Goal: Information Seeking & Learning: Compare options

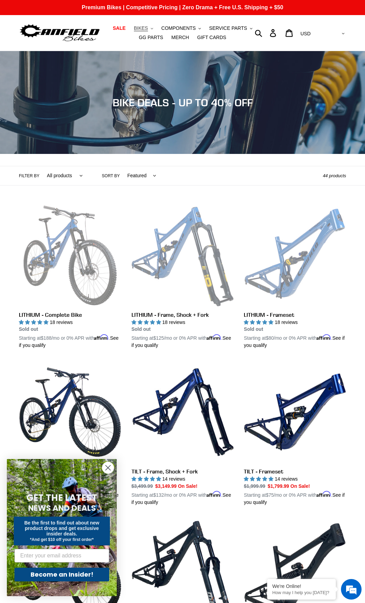
click at [137, 30] on button "BIKES .cls-1{fill:#231f20}" at bounding box center [143, 28] width 26 height 9
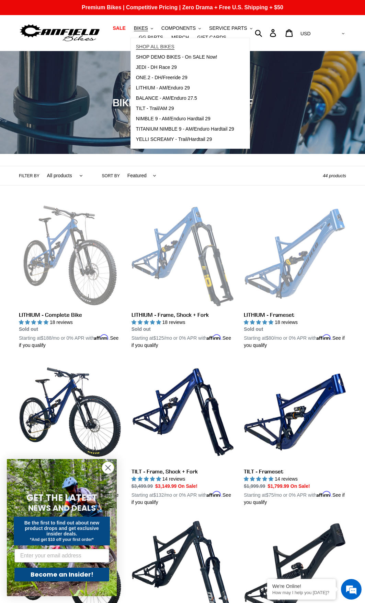
click at [137, 49] on span "SHOP ALL BIKES" at bounding box center [155, 47] width 38 height 6
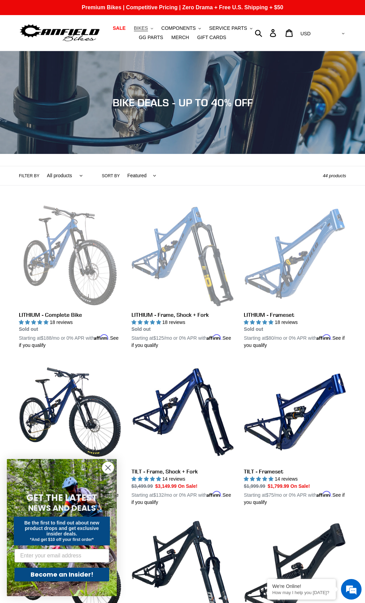
click at [136, 29] on button "BIKES .cls-1{fill:#231f20}" at bounding box center [143, 28] width 26 height 9
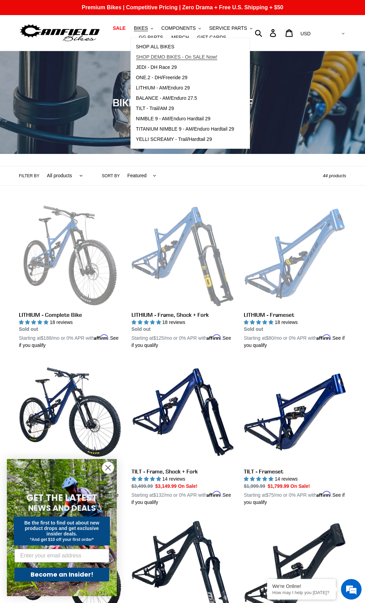
click at [138, 56] on span "SHOP DEMO BIKES - On SALE Now!" at bounding box center [176, 57] width 81 height 6
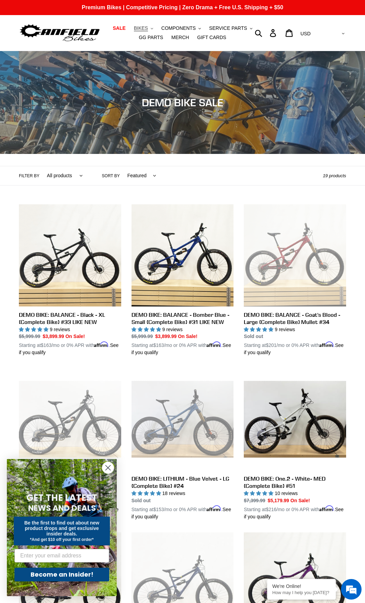
click at [151, 29] on icon "button" at bounding box center [152, 28] width 2 height 1
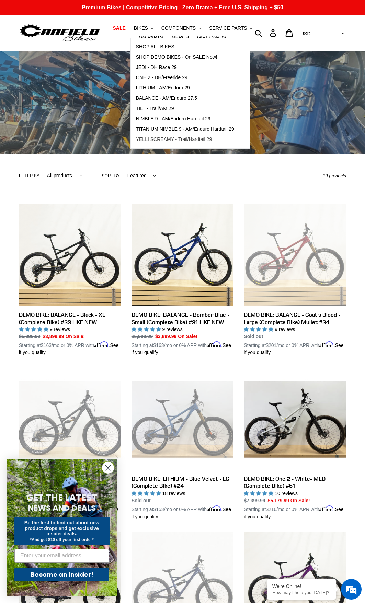
click at [164, 141] on span "YELLI SCREAMY - Trail/Hardtail 29" at bounding box center [174, 139] width 76 height 6
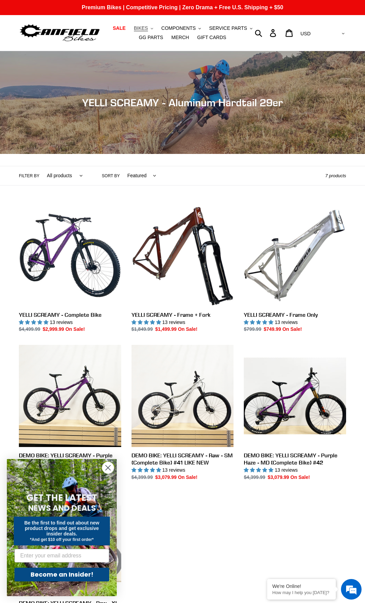
click at [139, 27] on button "BIKES .cls-1{fill:#231f20}" at bounding box center [143, 28] width 26 height 9
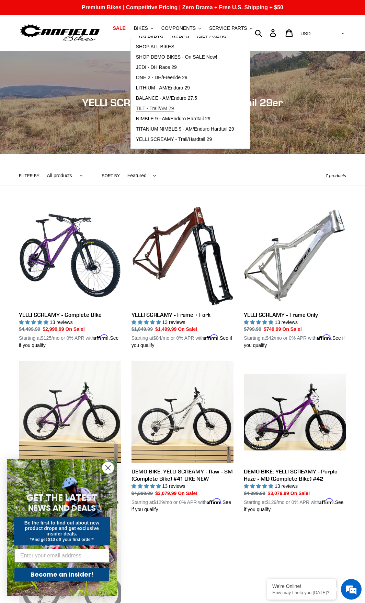
click at [143, 108] on span "TILT - Trail/AM 29" at bounding box center [155, 109] width 38 height 6
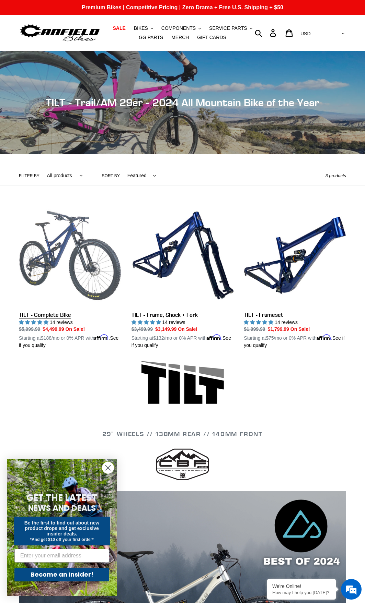
click at [72, 267] on link "TILT - Complete Bike" at bounding box center [70, 276] width 102 height 145
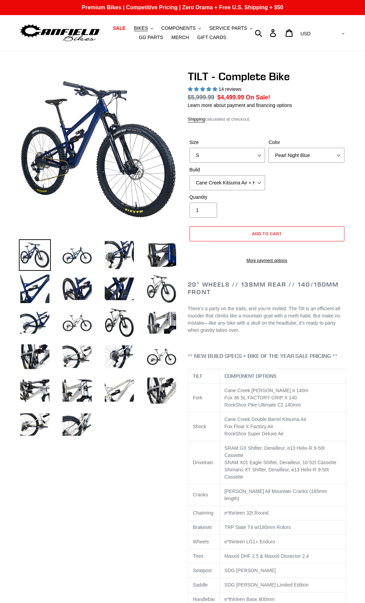
select select "highest-rating"
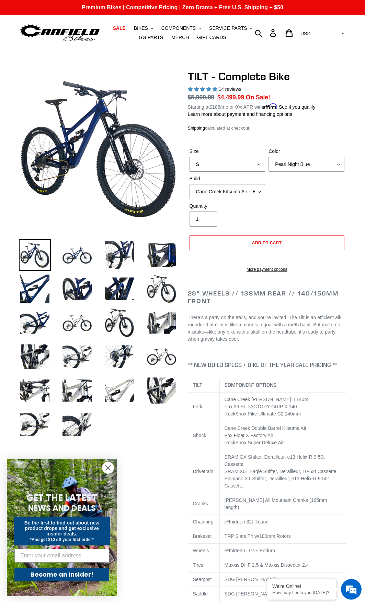
click at [256, 163] on select "S M L" at bounding box center [227, 164] width 76 height 15
select select "M"
click at [189, 157] on select "S M L" at bounding box center [227, 164] width 76 height 15
click at [305, 166] on select "Pearl Night Blue Stealth Silver Raw" at bounding box center [306, 164] width 76 height 15
click at [268, 157] on select "Pearl Night Blue Stealth Silver Raw" at bounding box center [306, 164] width 76 height 15
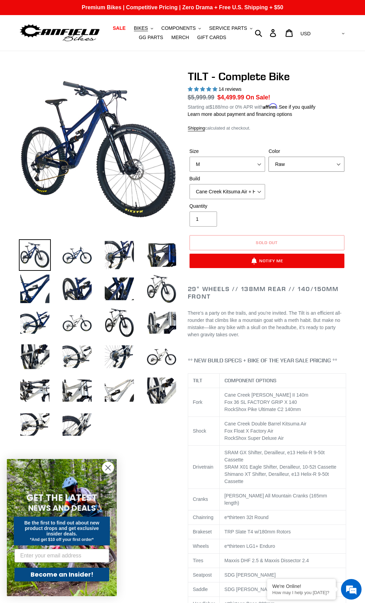
click at [295, 165] on select "Pearl Night Blue Stealth Silver Raw" at bounding box center [306, 164] width 76 height 15
select select "Stealth Silver"
click at [268, 157] on select "Pearl Night Blue Stealth Silver Raw" at bounding box center [306, 164] width 76 height 15
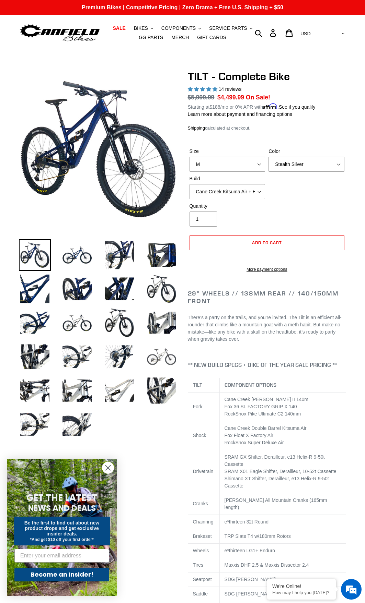
click at [158, 368] on img at bounding box center [161, 357] width 32 height 32
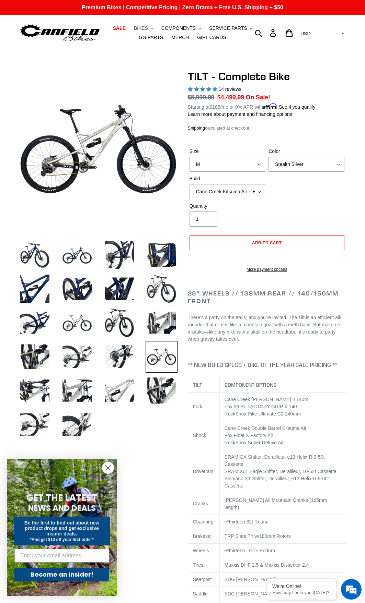
click at [151, 29] on icon ".cls-1{fill:#231f20}" at bounding box center [152, 28] width 2 height 2
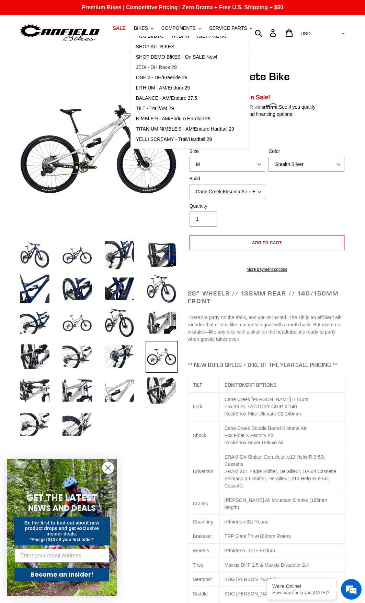
click at [141, 66] on span "JEDI - DH Race 29" at bounding box center [156, 67] width 41 height 6
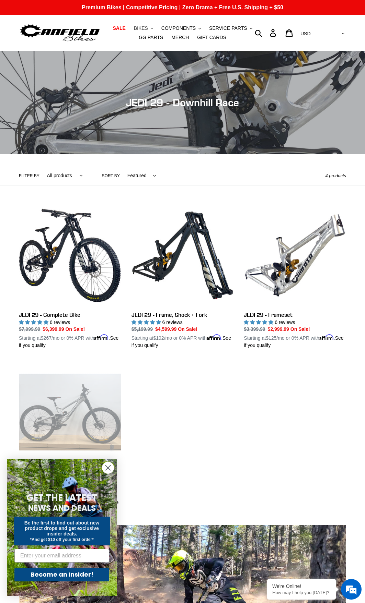
click at [138, 30] on button "BIKES .cls-1{fill:#231f20}" at bounding box center [143, 28] width 26 height 9
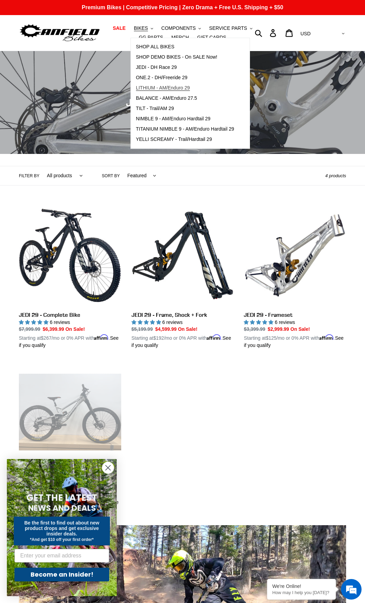
click at [144, 89] on span "LITHIUM - AM/Enduro 29" at bounding box center [163, 88] width 54 height 6
